Goal: Information Seeking & Learning: Learn about a topic

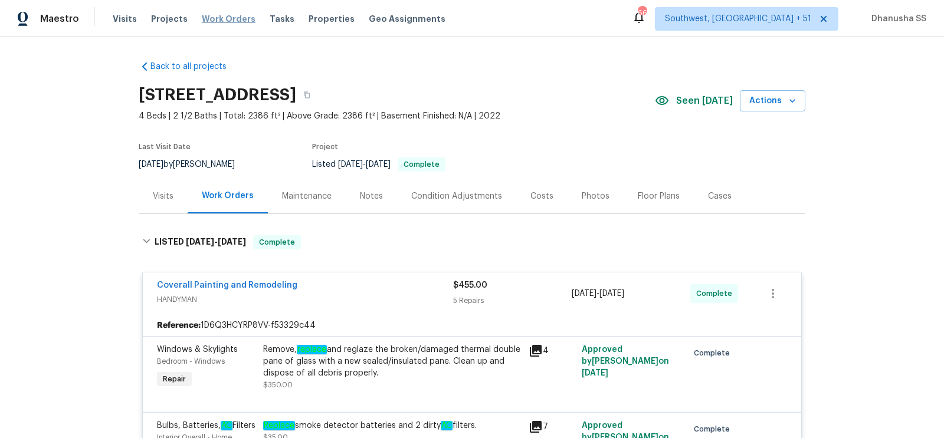
click at [232, 13] on span "Work Orders" at bounding box center [229, 19] width 54 height 12
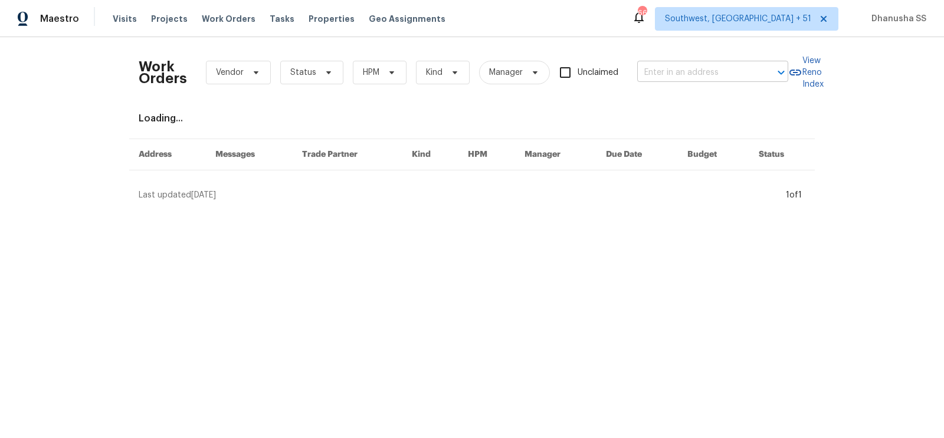
click at [701, 67] on input "text" at bounding box center [696, 73] width 118 height 18
paste input "[STREET_ADDRESS][PERSON_NAME]"
type input "[STREET_ADDRESS][PERSON_NAME]"
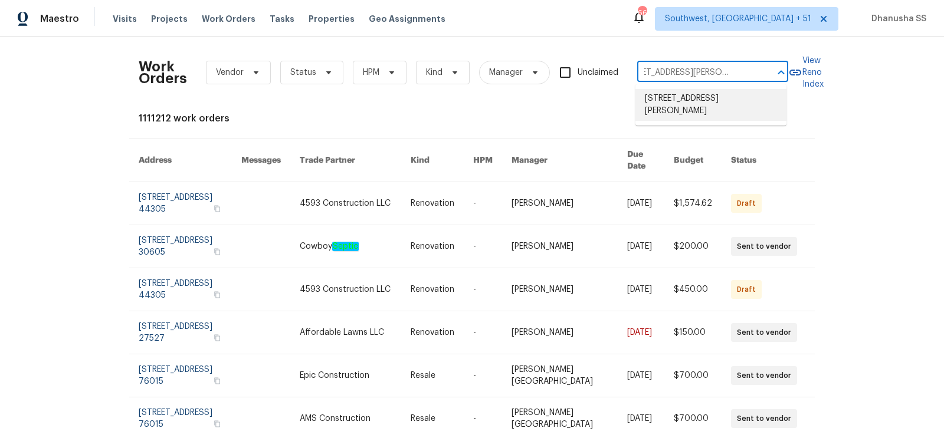
click at [700, 99] on li "[STREET_ADDRESS][PERSON_NAME]" at bounding box center [710, 105] width 151 height 32
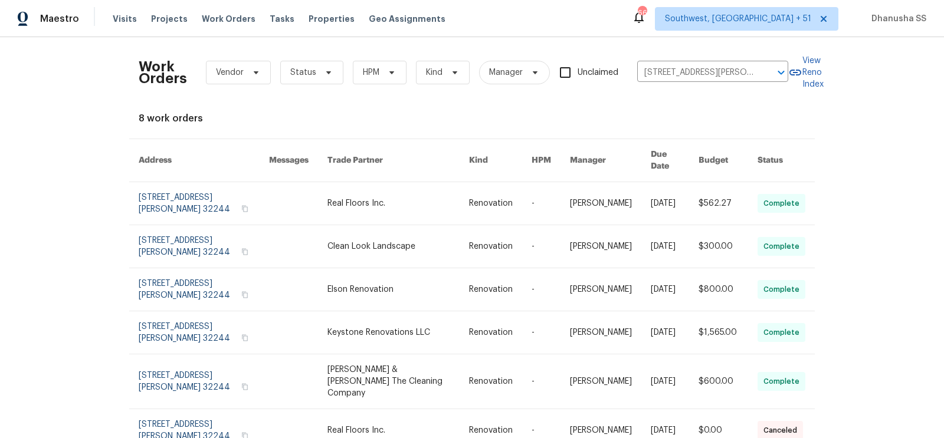
click at [298, 191] on link at bounding box center [298, 203] width 58 height 42
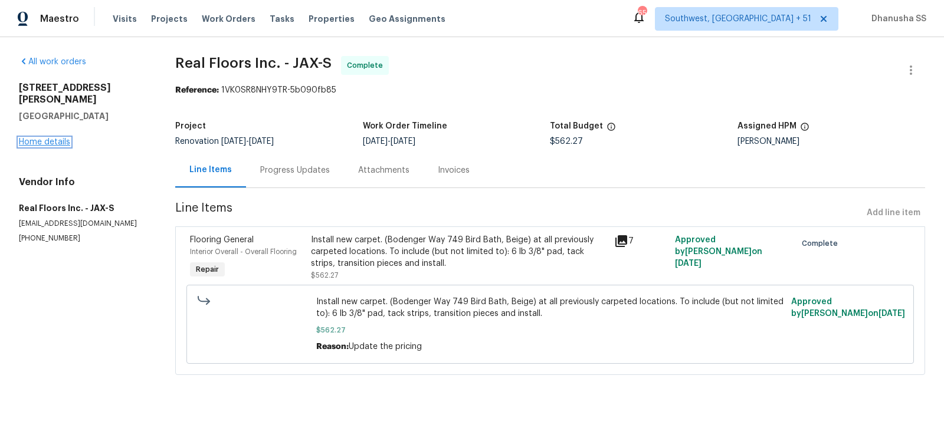
click at [61, 138] on link "Home details" at bounding box center [44, 142] width 51 height 8
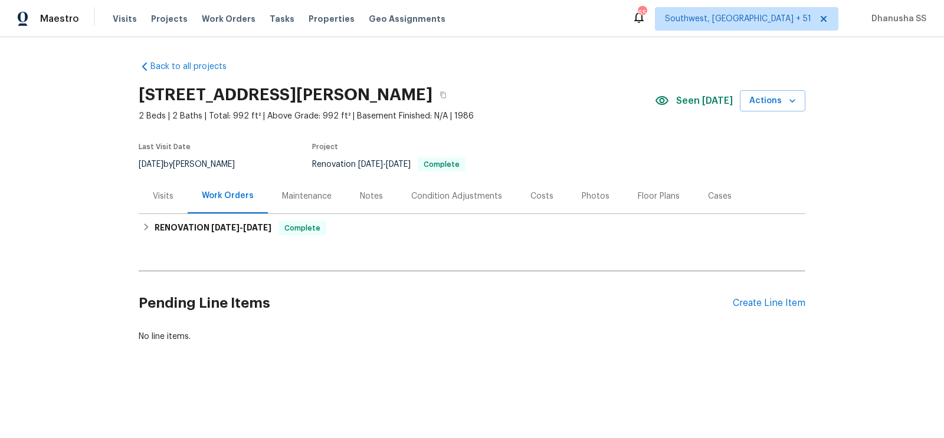
click at [163, 195] on div "Visits" at bounding box center [163, 197] width 21 height 12
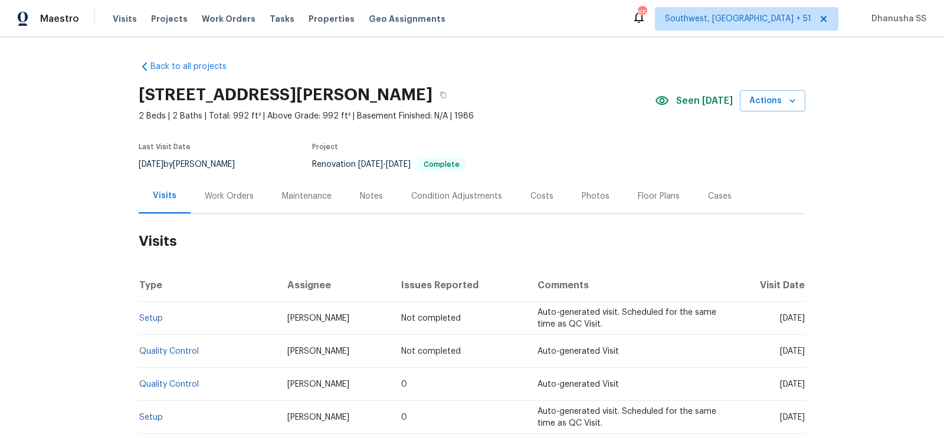
click at [144, 327] on td "Setup" at bounding box center [208, 318] width 139 height 33
click at [146, 313] on td "Setup" at bounding box center [208, 318] width 139 height 33
click at [160, 324] on td "Setup" at bounding box center [208, 318] width 139 height 33
click at [159, 320] on link "Setup" at bounding box center [151, 318] width 24 height 8
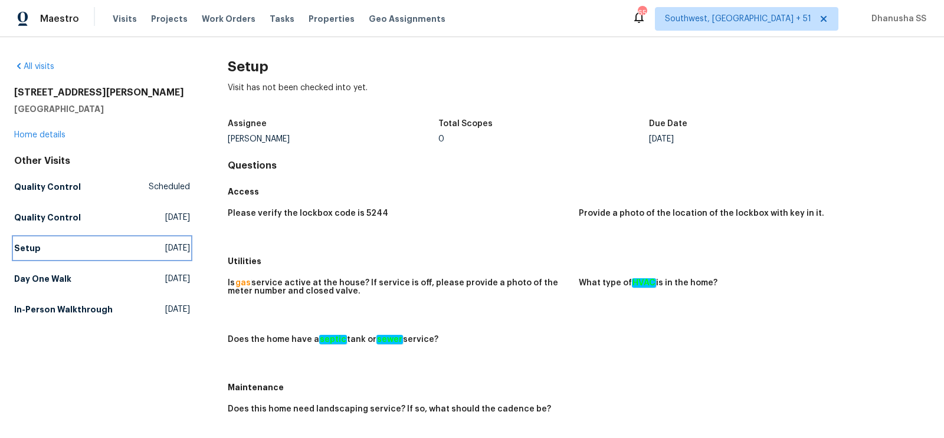
click at [117, 251] on link "Setup Fri, Aug 15 2025" at bounding box center [102, 248] width 176 height 21
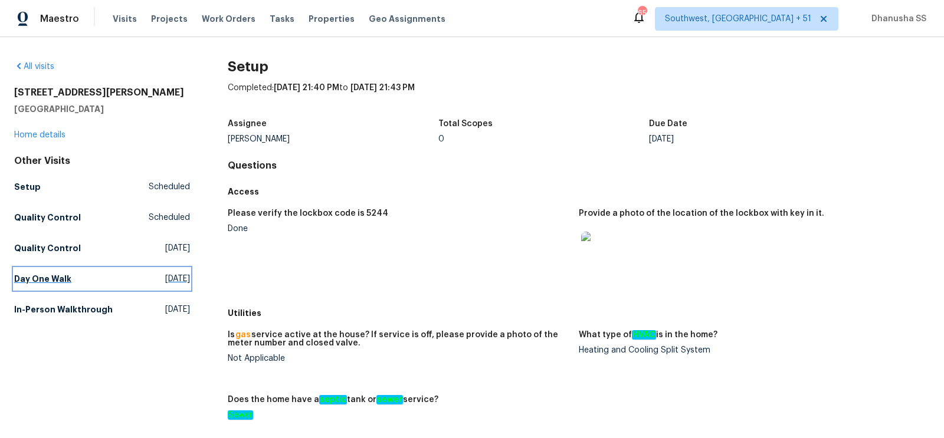
click at [113, 273] on link "Day One Walk Tue, Aug 05 2025" at bounding box center [102, 278] width 176 height 21
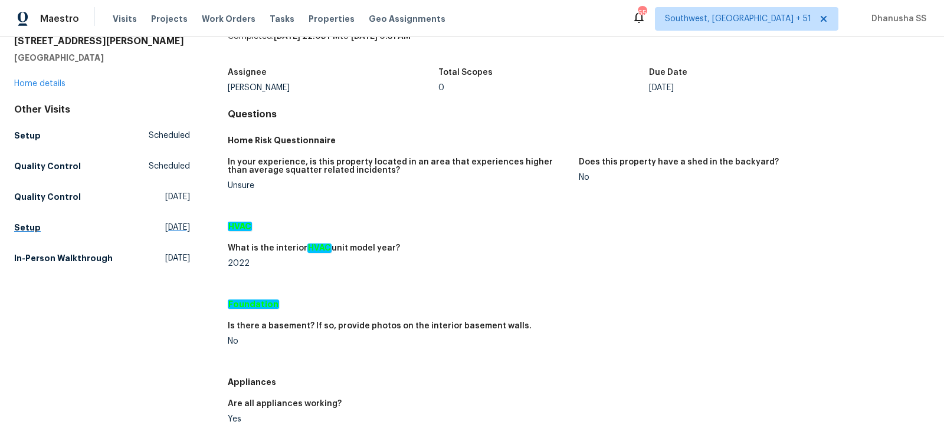
scroll to position [3, 0]
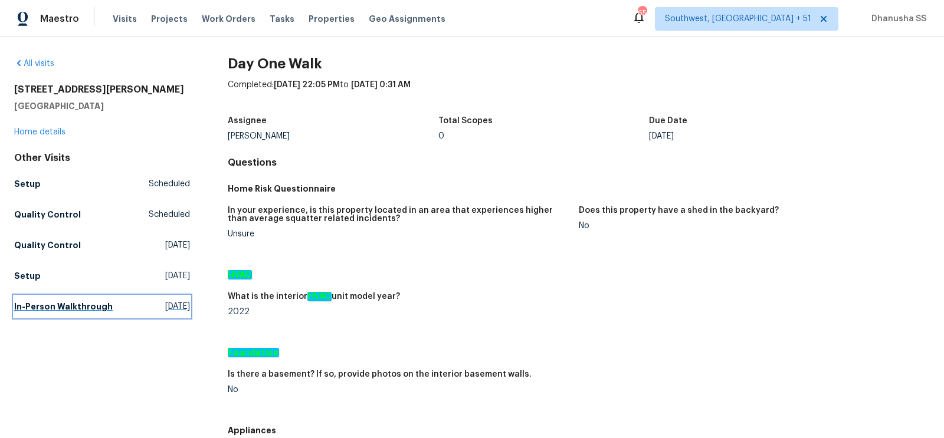
click at [153, 299] on link "In-Person Walkthrough Sat, Jun 21 2025" at bounding box center [102, 306] width 176 height 21
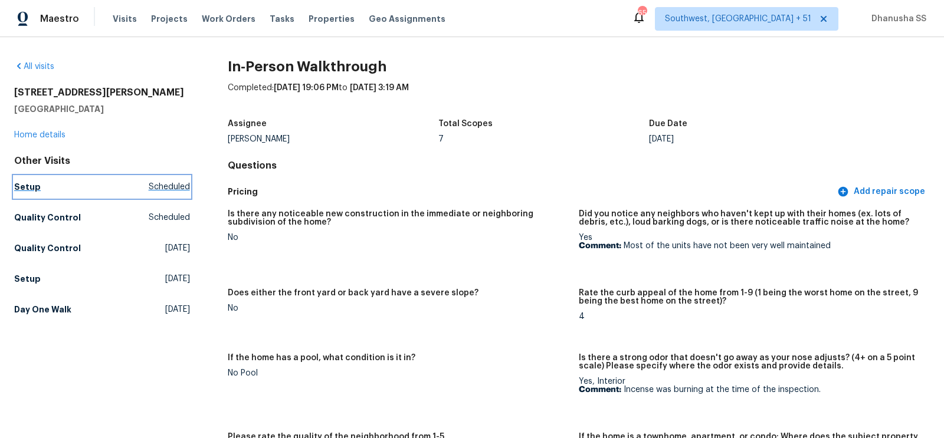
click at [47, 189] on link "Setup Scheduled" at bounding box center [102, 186] width 176 height 21
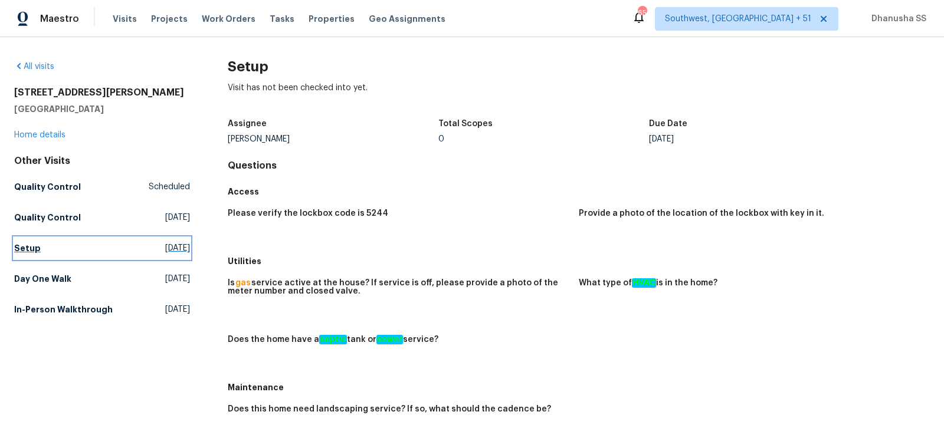
click at [174, 253] on span "Fri, Aug 15 2025" at bounding box center [177, 248] width 25 height 12
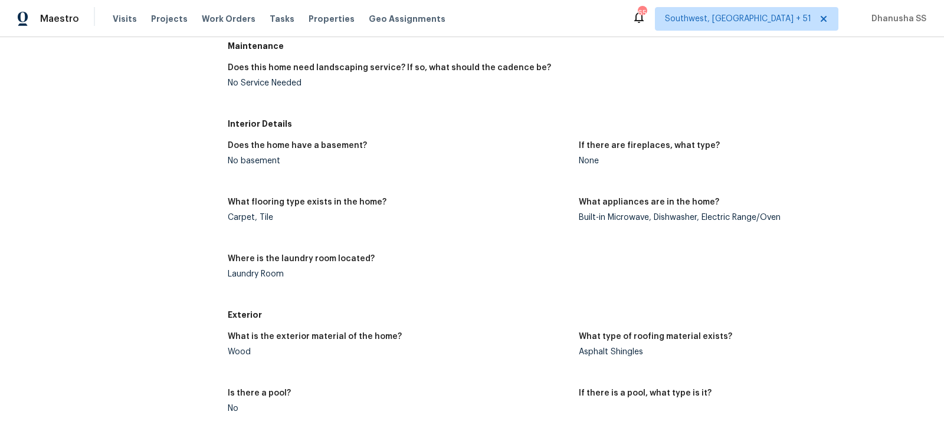
scroll to position [65, 0]
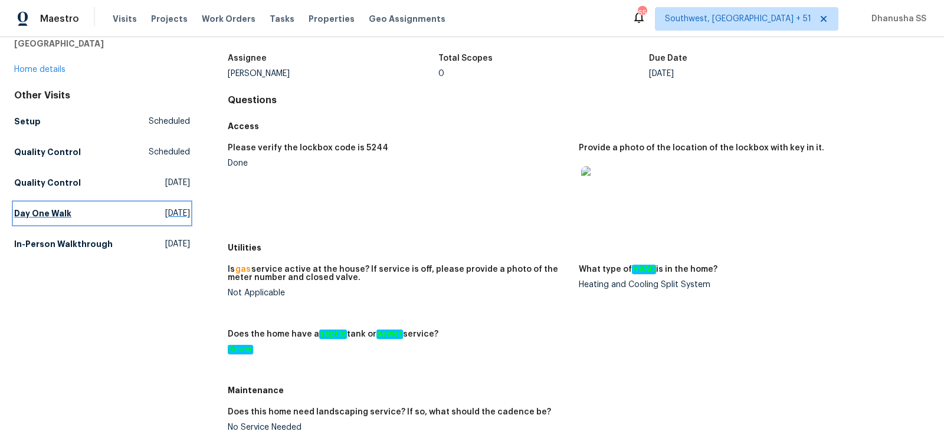
click at [165, 214] on span "Tue, Aug 05 2025" at bounding box center [177, 214] width 25 height 12
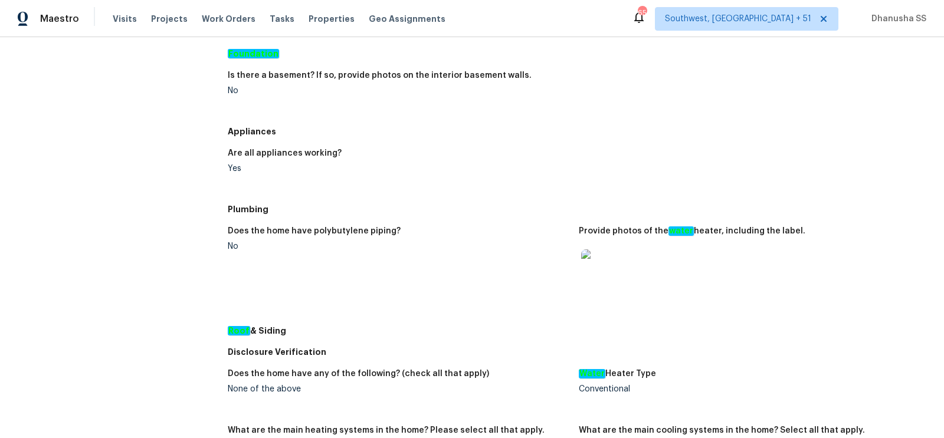
scroll to position [2, 0]
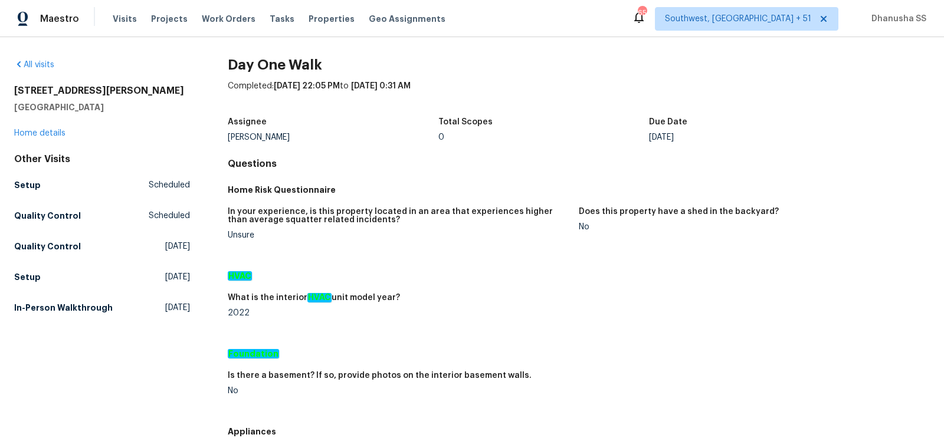
click at [181, 288] on div "Other Visits Setup Scheduled Quality Control Scheduled Quality Control Mon, Aug…" at bounding box center [102, 235] width 176 height 165
click at [178, 312] on span "Sat, Jun 21 2025" at bounding box center [177, 308] width 25 height 12
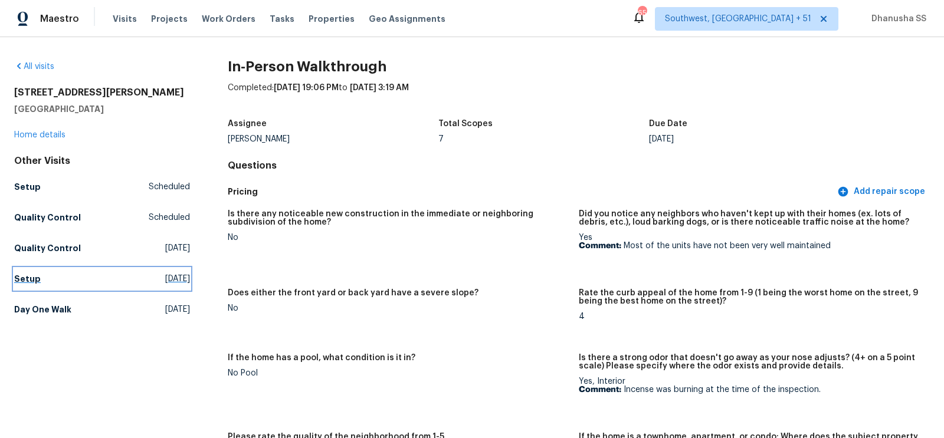
click at [40, 283] on link "Setup Fri, Aug 15 2025" at bounding box center [102, 278] width 176 height 21
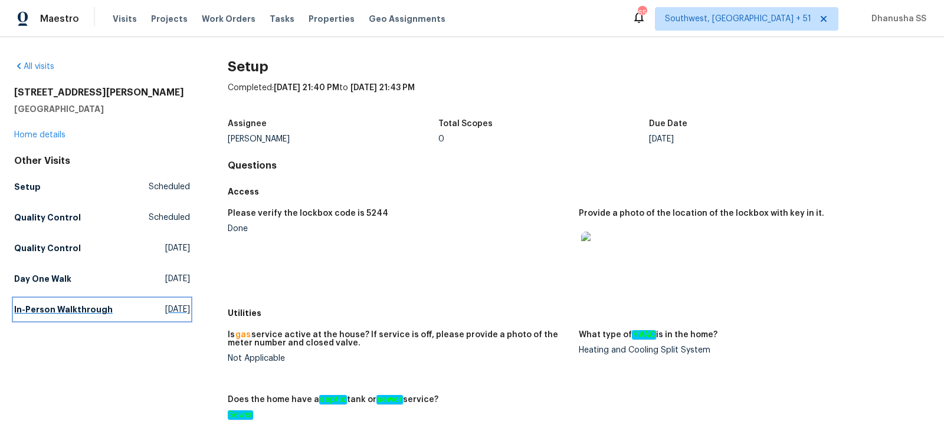
click at [64, 312] on h5 "In-Person Walkthrough" at bounding box center [63, 310] width 99 height 12
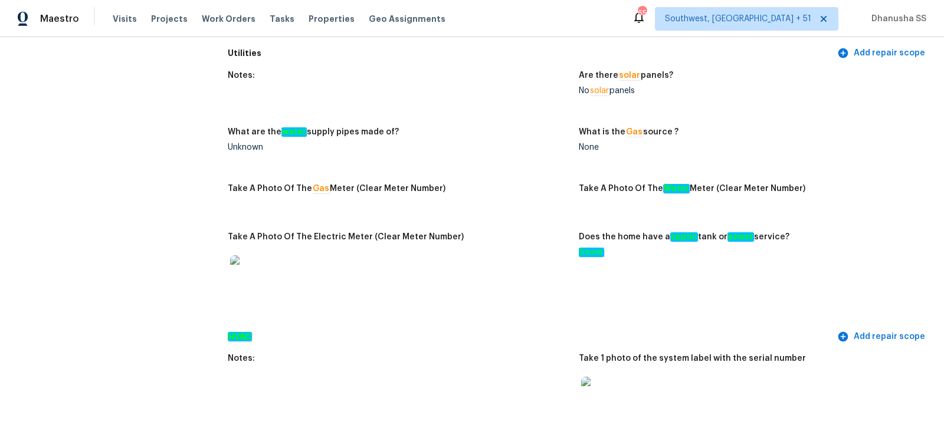
scroll to position [45, 0]
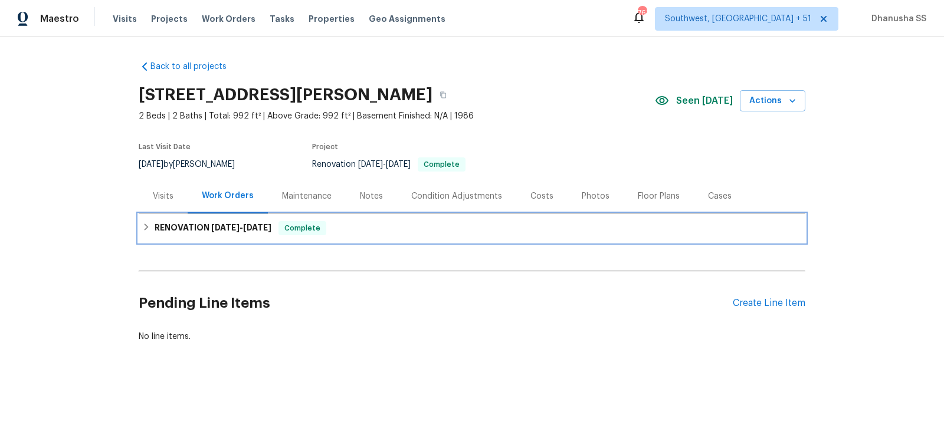
click at [383, 224] on div "RENOVATION [DATE] - [DATE] Complete" at bounding box center [472, 228] width 660 height 14
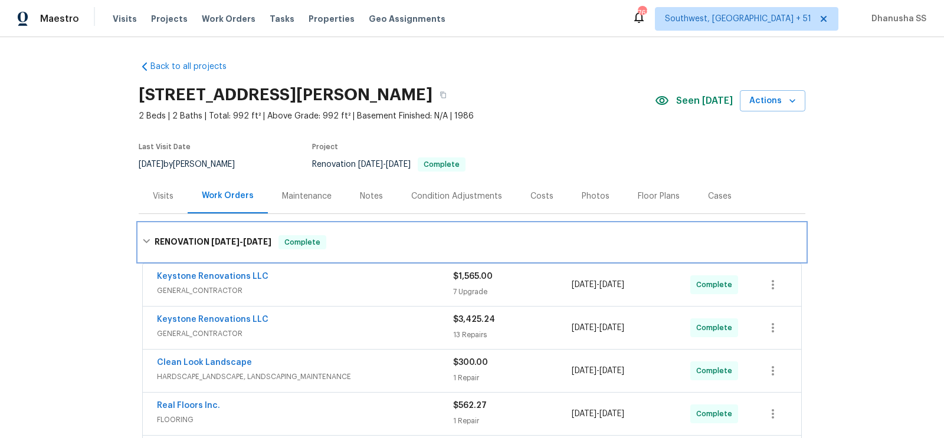
scroll to position [306, 0]
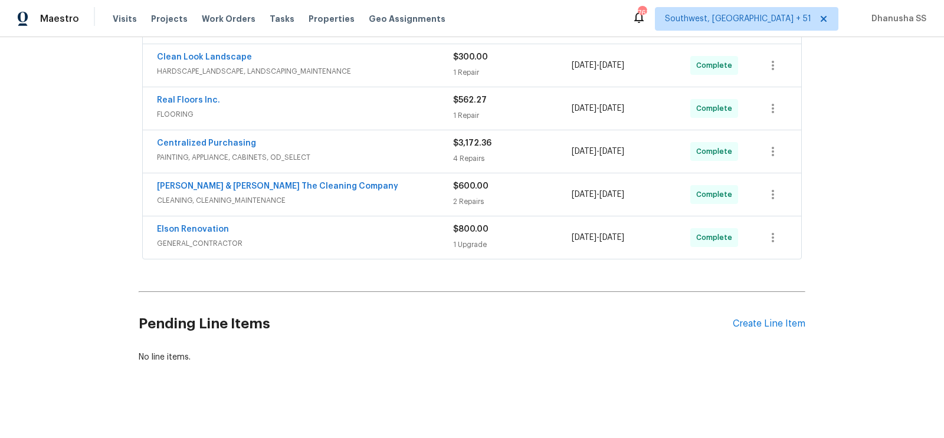
click at [392, 217] on div "Elson Renovation GENERAL_CONTRACTOR $800.00 1 Upgrade [DATE] - [DATE] Complete" at bounding box center [472, 238] width 658 height 42
click at [402, 263] on div "Back to all projects [STREET_ADDRESS][PERSON_NAME] 2 Beds | 2 Baths | Total: 99…" at bounding box center [472, 59] width 667 height 627
click at [402, 238] on span "GENERAL_CONTRACTOR" at bounding box center [305, 244] width 296 height 12
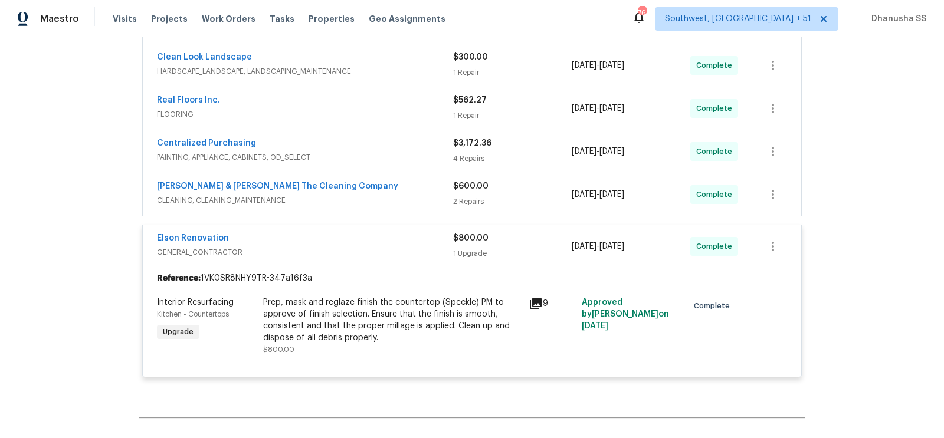
click at [406, 190] on div "[PERSON_NAME] & [PERSON_NAME] The Cleaning Company" at bounding box center [305, 188] width 296 height 14
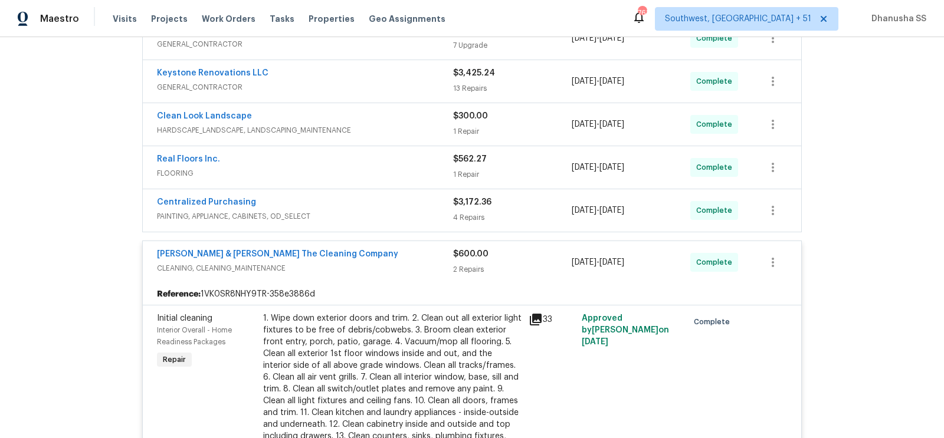
scroll to position [233, 0]
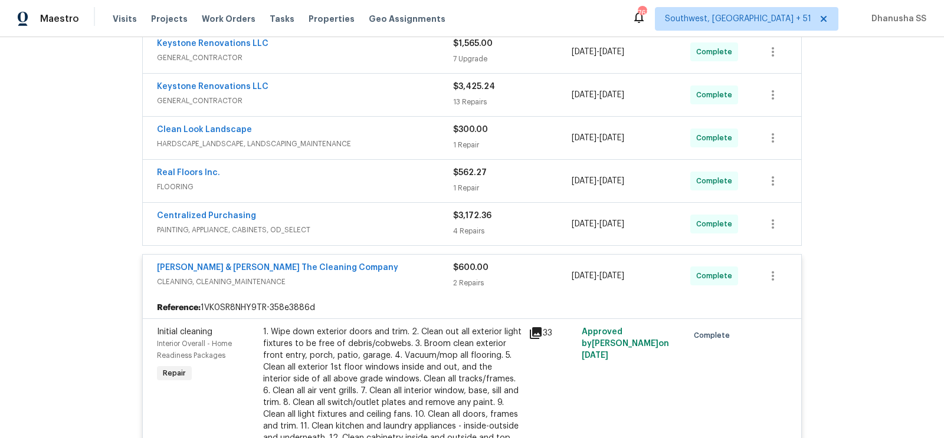
click at [417, 217] on div "Centralized Purchasing" at bounding box center [305, 217] width 296 height 14
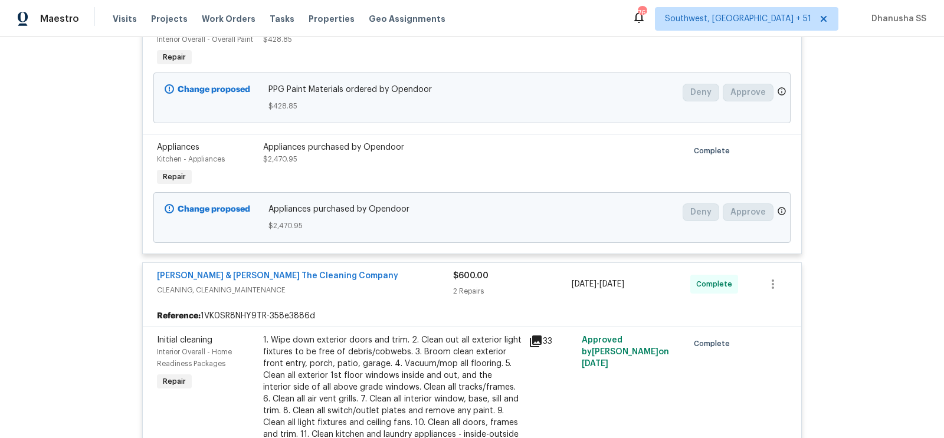
scroll to position [709, 0]
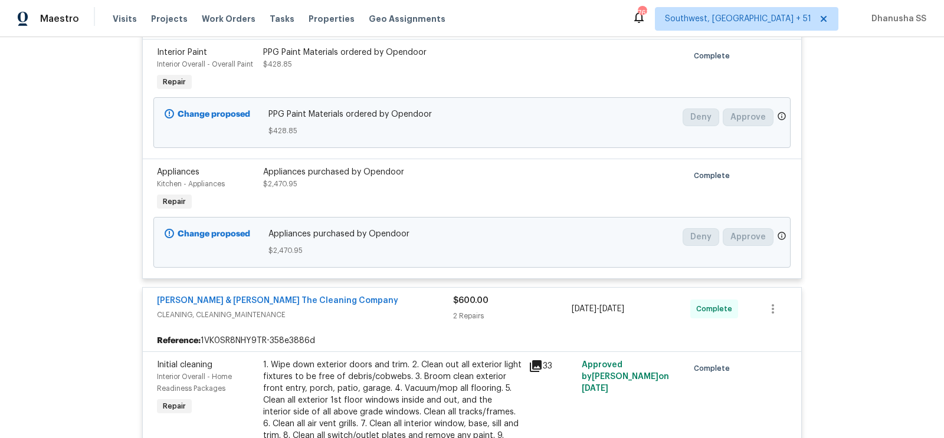
click at [371, 186] on div "Appliances purchased by Opendoor $2,470.95" at bounding box center [392, 190] width 265 height 54
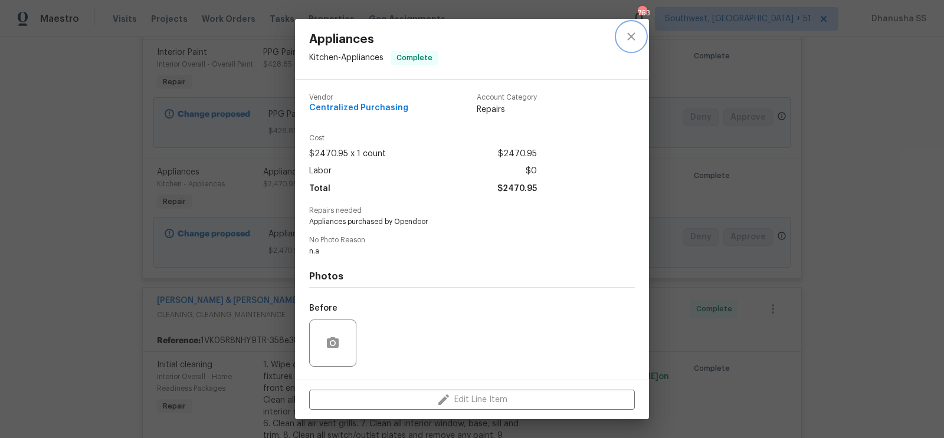
click at [625, 32] on icon "close" at bounding box center [631, 36] width 14 height 14
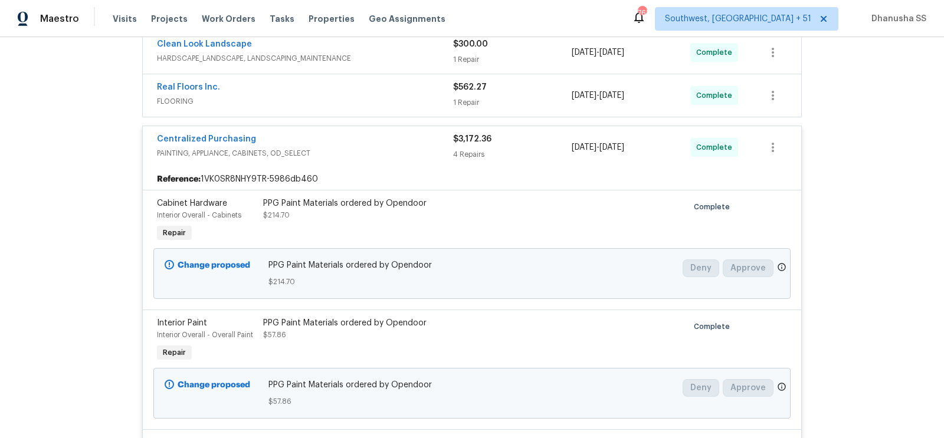
click at [394, 99] on span "FLOORING" at bounding box center [305, 102] width 296 height 12
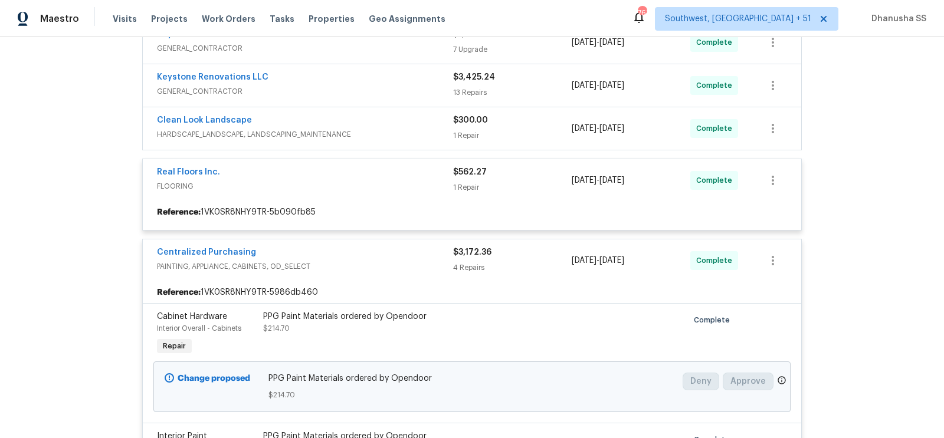
scroll to position [238, 0]
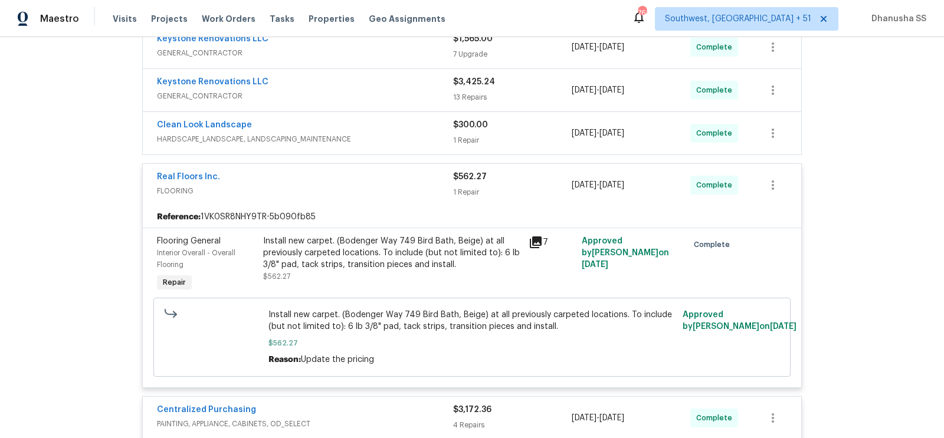
click at [408, 129] on div "Clean Look Landscape" at bounding box center [305, 126] width 296 height 14
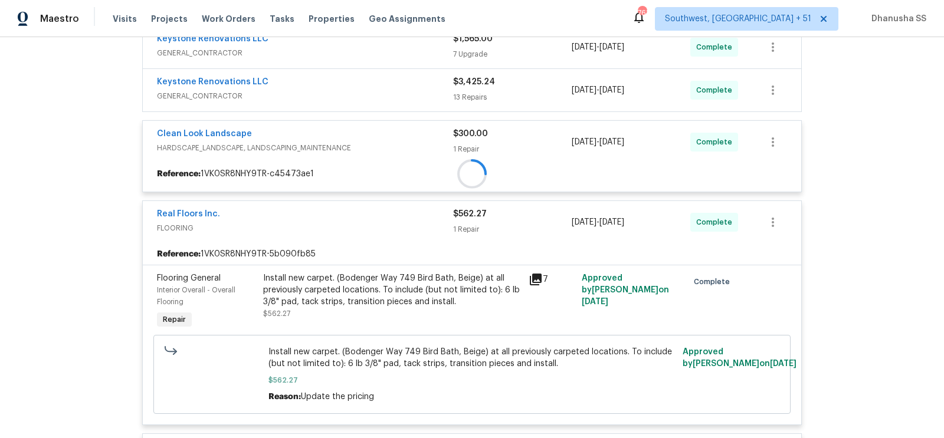
scroll to position [171, 0]
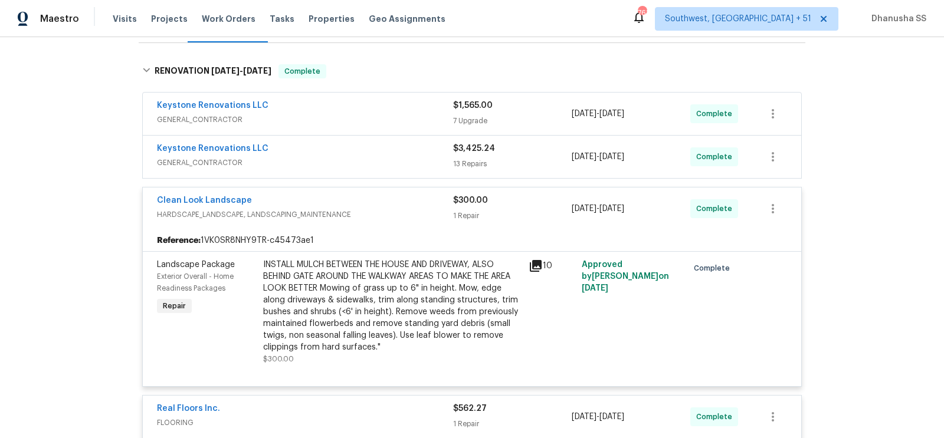
click at [401, 163] on span "GENERAL_CONTRACTOR" at bounding box center [305, 163] width 296 height 12
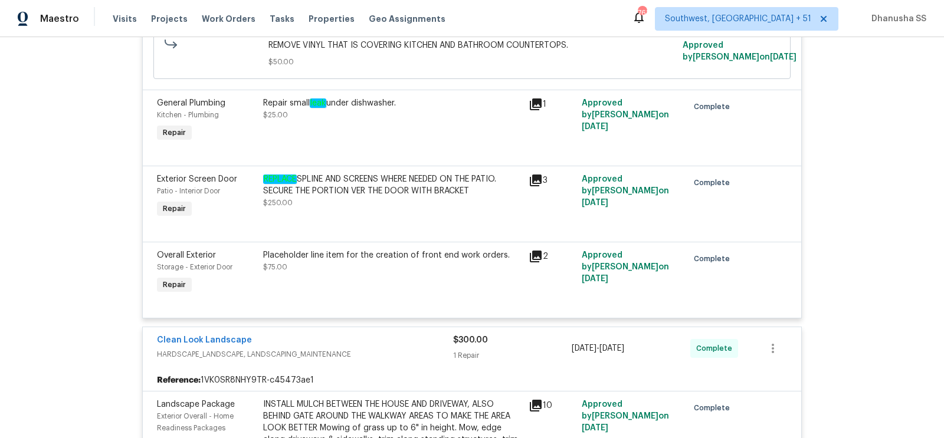
scroll to position [1983, 0]
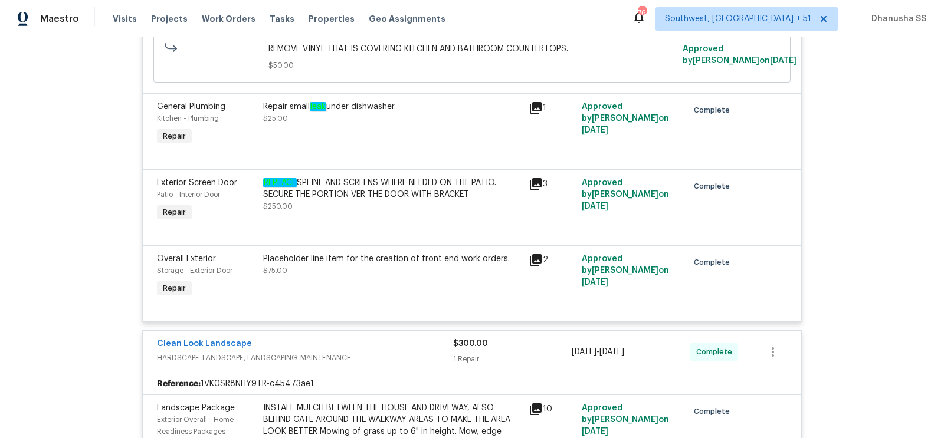
click at [382, 128] on div "Repair small leak under dishwasher. $25.00" at bounding box center [392, 124] width 265 height 54
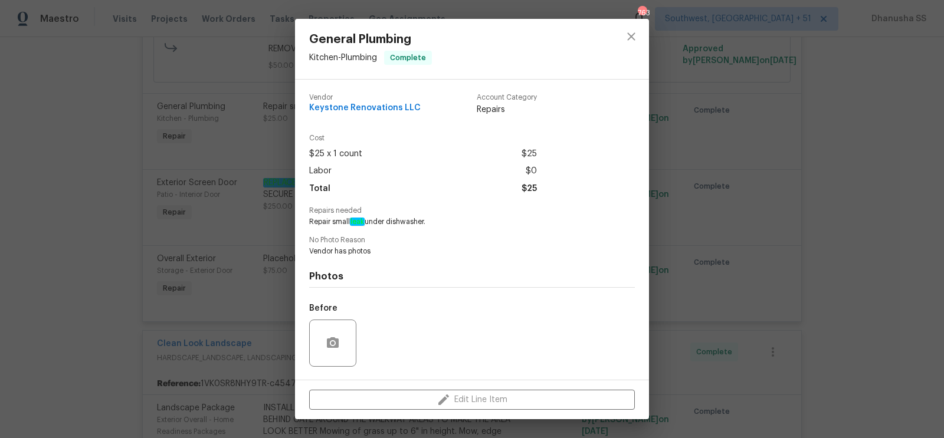
scroll to position [75, 0]
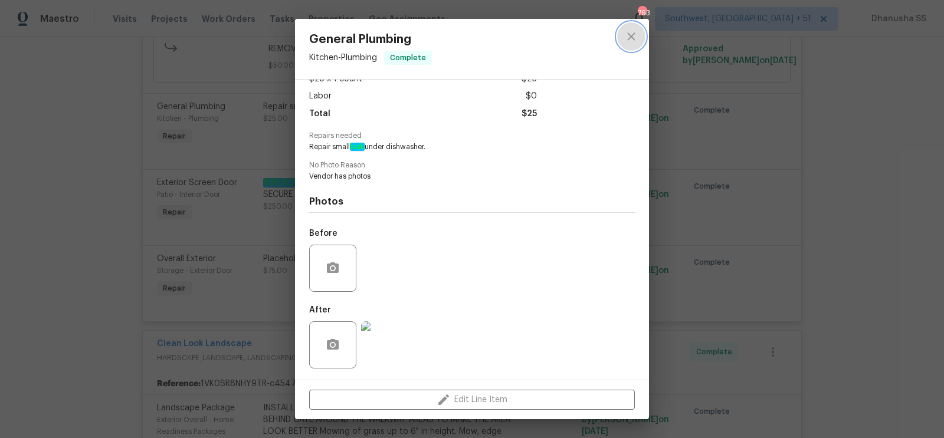
click at [628, 40] on icon "close" at bounding box center [631, 36] width 8 height 8
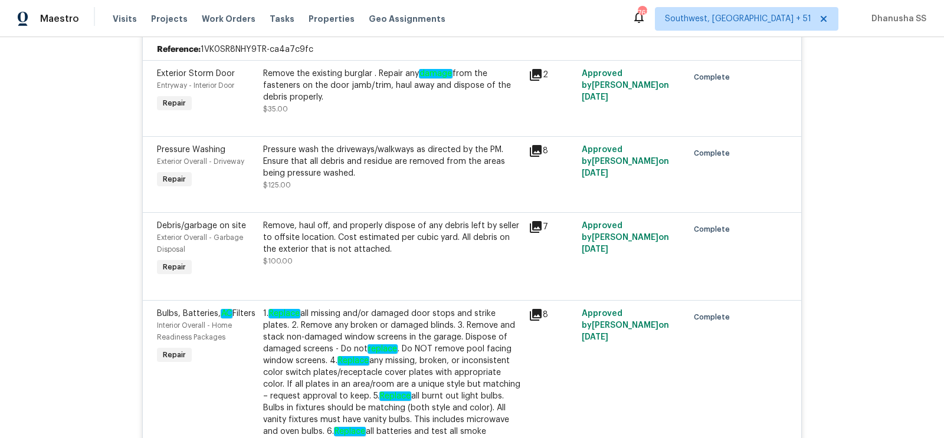
scroll to position [190, 0]
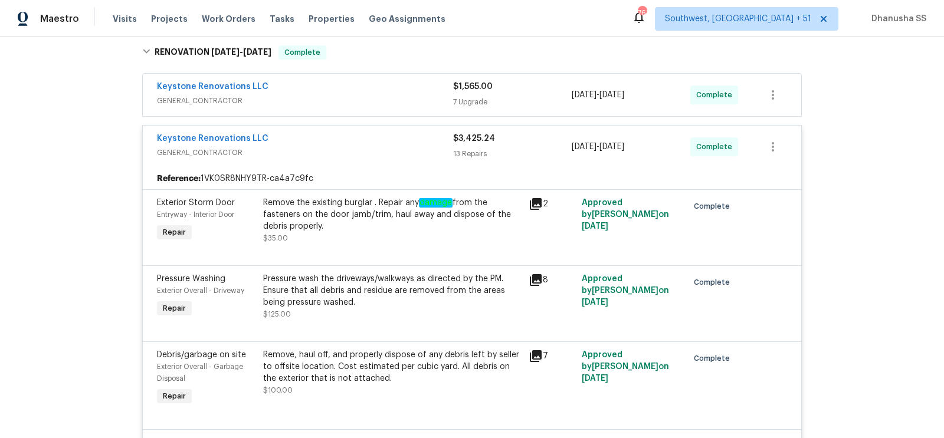
click at [391, 104] on span "GENERAL_CONTRACTOR" at bounding box center [305, 101] width 296 height 12
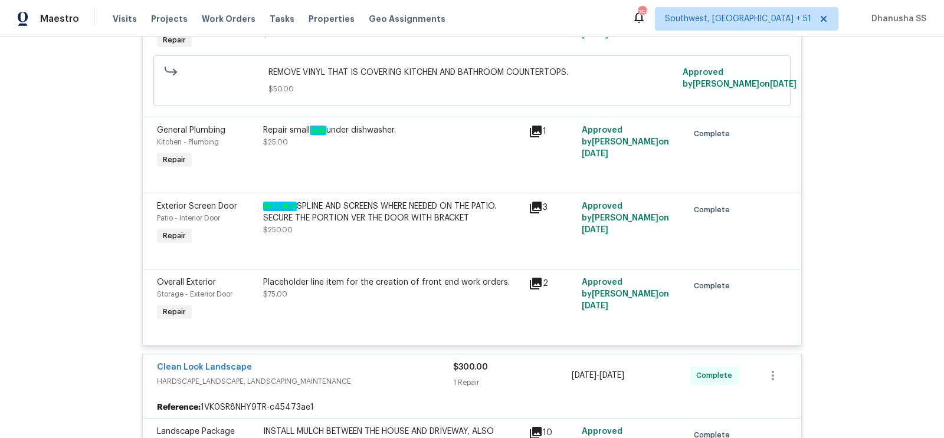
scroll to position [2811, 0]
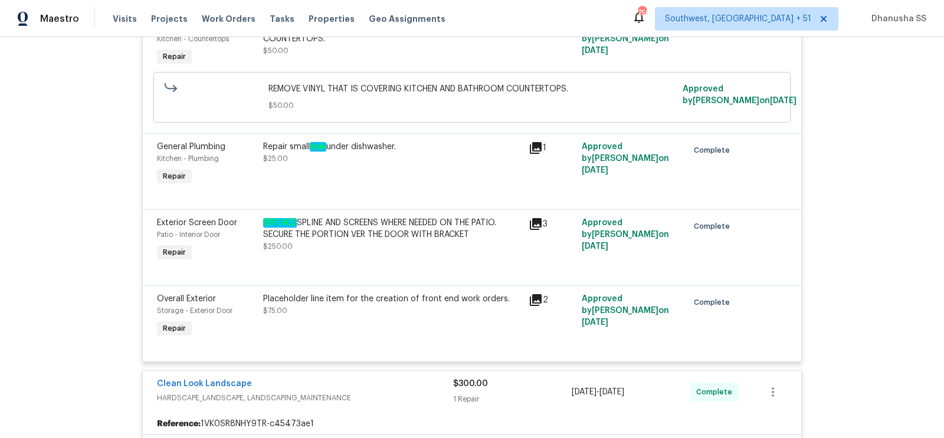
click at [307, 154] on div "Repair small leak under dishwasher. $25.00" at bounding box center [392, 153] width 258 height 24
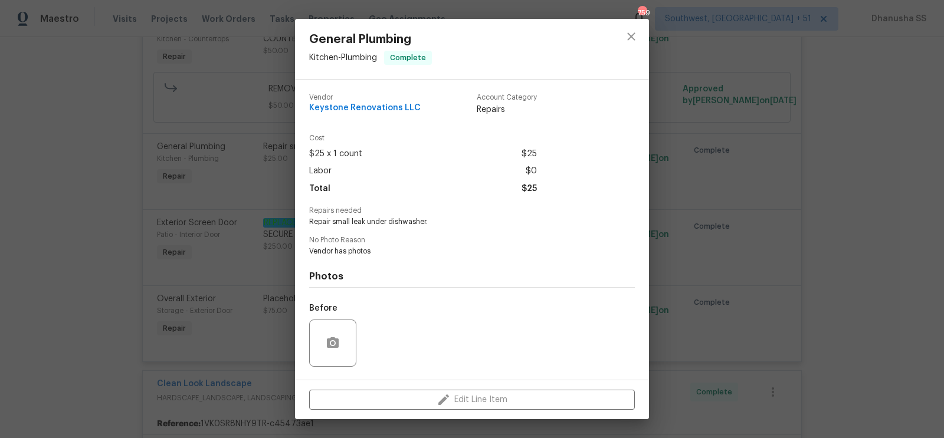
scroll to position [75, 0]
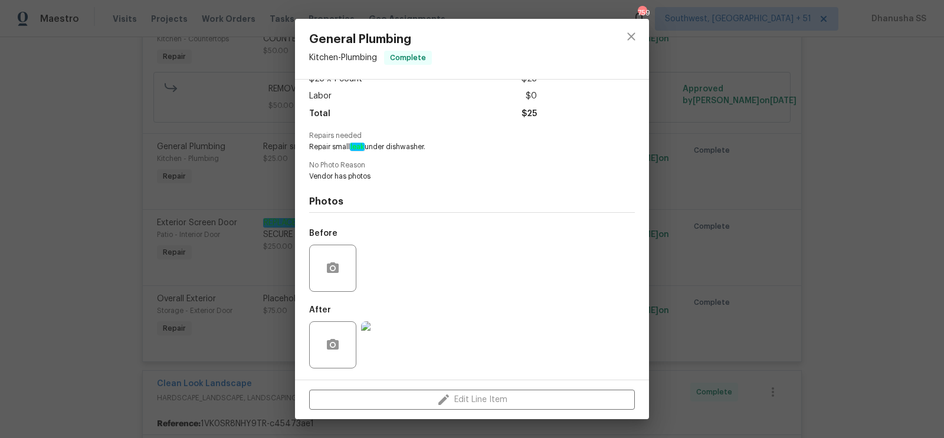
click at [385, 351] on img at bounding box center [384, 345] width 47 height 47
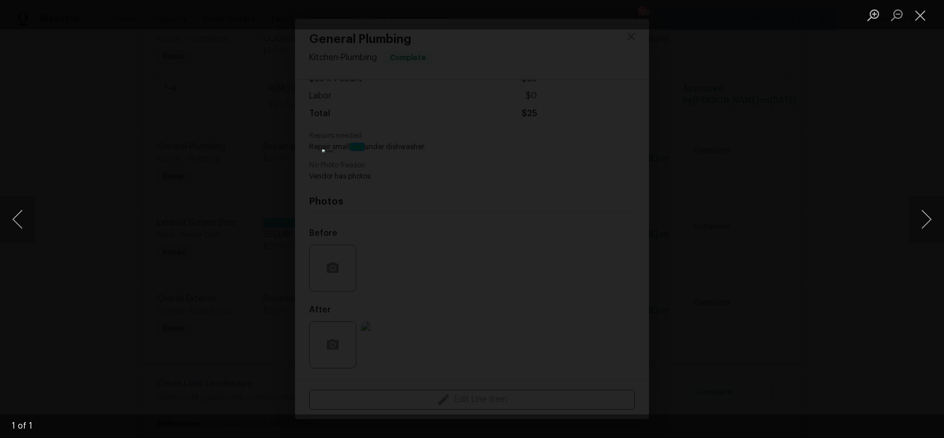
click at [831, 211] on div "Lightbox" at bounding box center [472, 219] width 944 height 438
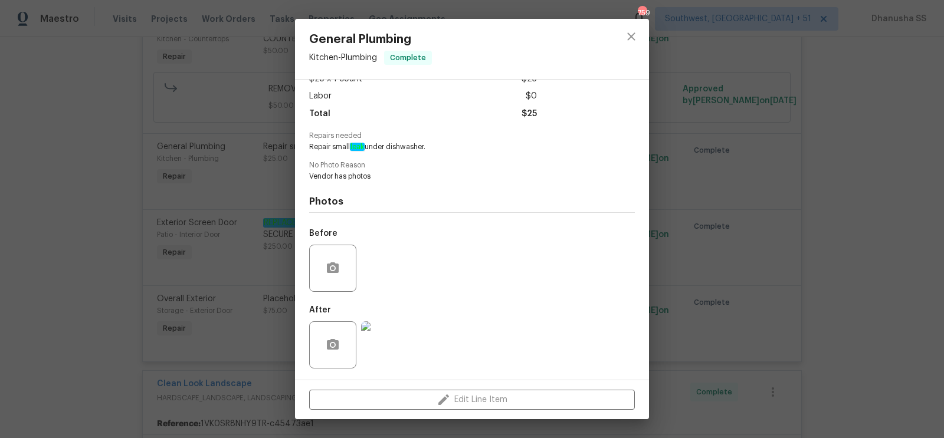
click at [614, 31] on div at bounding box center [631, 49] width 35 height 60
click at [625, 34] on icon "close" at bounding box center [631, 36] width 14 height 14
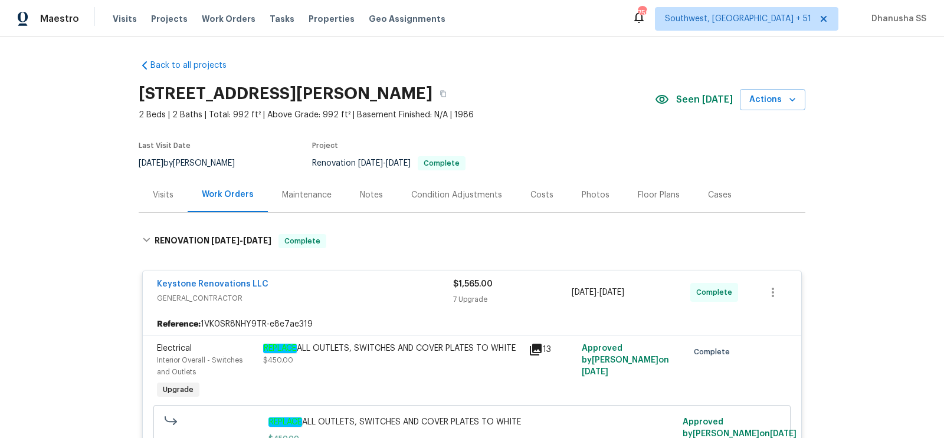
scroll to position [0, 0]
